Goal: Complete application form

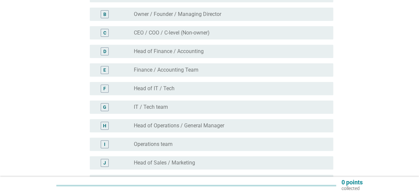
scroll to position [132, 0]
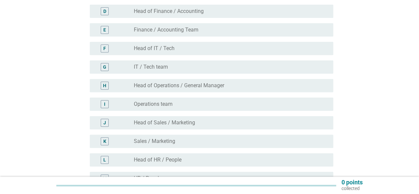
click at [141, 110] on div "I radio_button_unchecked Operations team" at bounding box center [211, 103] width 243 height 13
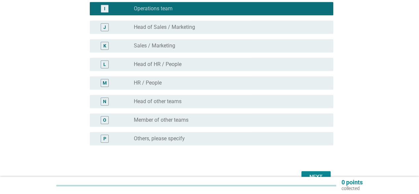
scroll to position [265, 0]
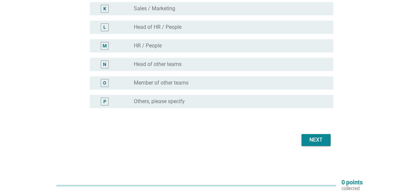
click at [303, 138] on button "Next" at bounding box center [315, 140] width 29 height 12
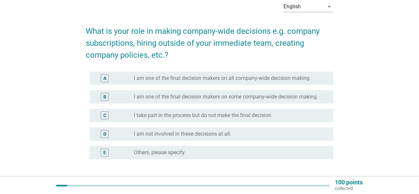
scroll to position [66, 0]
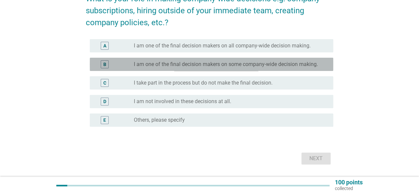
click at [199, 60] on div "radio_button_unchecked I am one of the final decision makers on some company-wi…" at bounding box center [231, 64] width 194 height 8
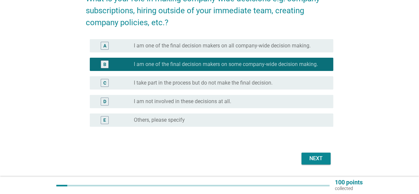
click at [318, 162] on button "Next" at bounding box center [315, 158] width 29 height 12
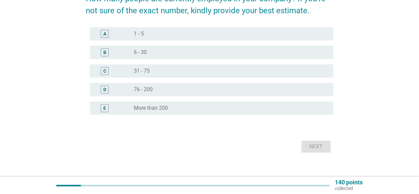
scroll to position [0, 0]
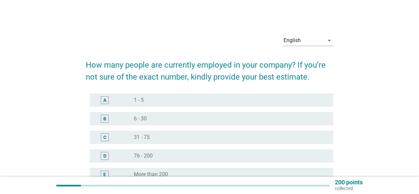
click at [190, 127] on div "B radio_button_unchecked 6 - 30" at bounding box center [209, 118] width 247 height 19
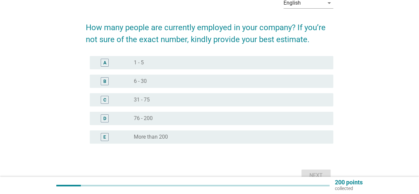
scroll to position [66, 0]
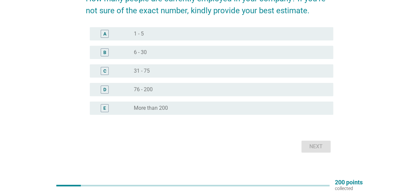
click at [169, 95] on div "D radio_button_unchecked 76 - 200" at bounding box center [211, 89] width 243 height 13
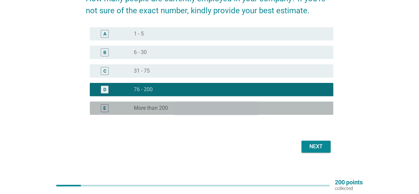
click at [167, 106] on label "More than 200" at bounding box center [151, 108] width 34 height 7
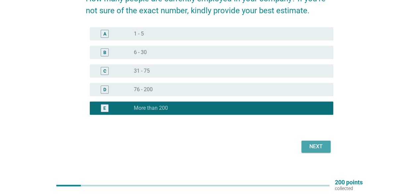
click at [303, 146] on button "Next" at bounding box center [315, 146] width 29 height 12
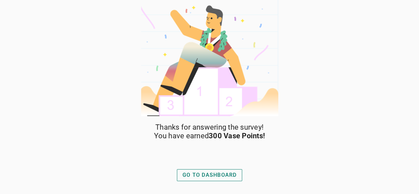
click at [197, 171] on div "GO TO DASHBOARD" at bounding box center [209, 175] width 54 height 8
